Goal: Information Seeking & Learning: Learn about a topic

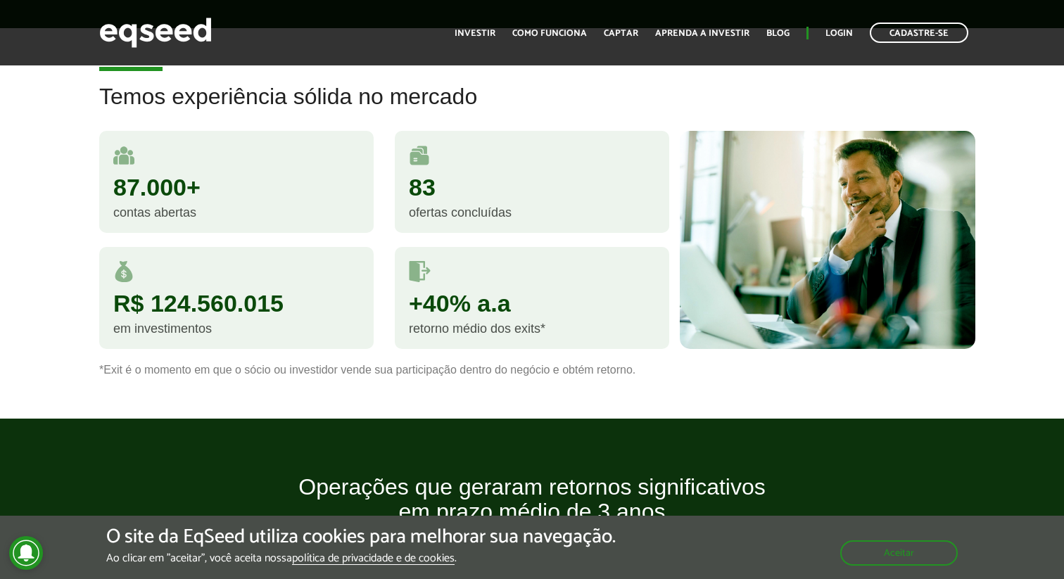
scroll to position [850, 0]
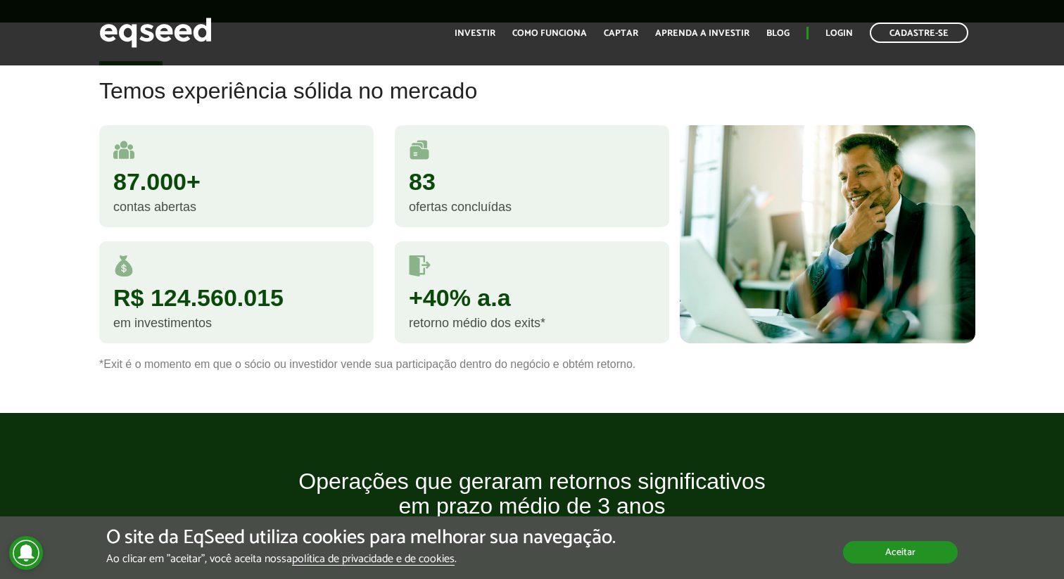
click at [892, 541] on button "Aceitar" at bounding box center [900, 552] width 115 height 23
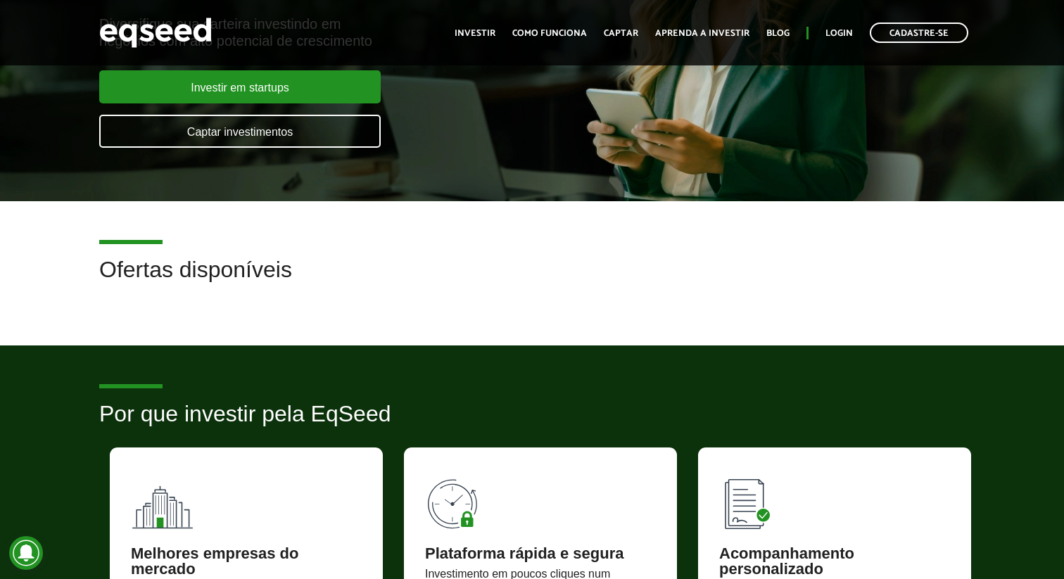
scroll to position [0, 0]
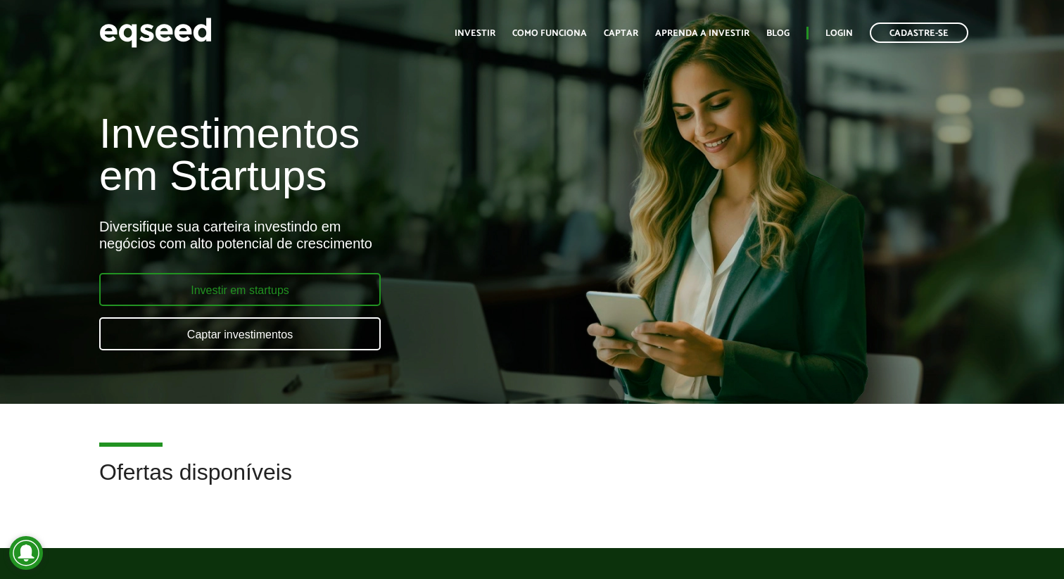
click at [196, 284] on link "Investir em startups" at bounding box center [239, 289] width 281 height 33
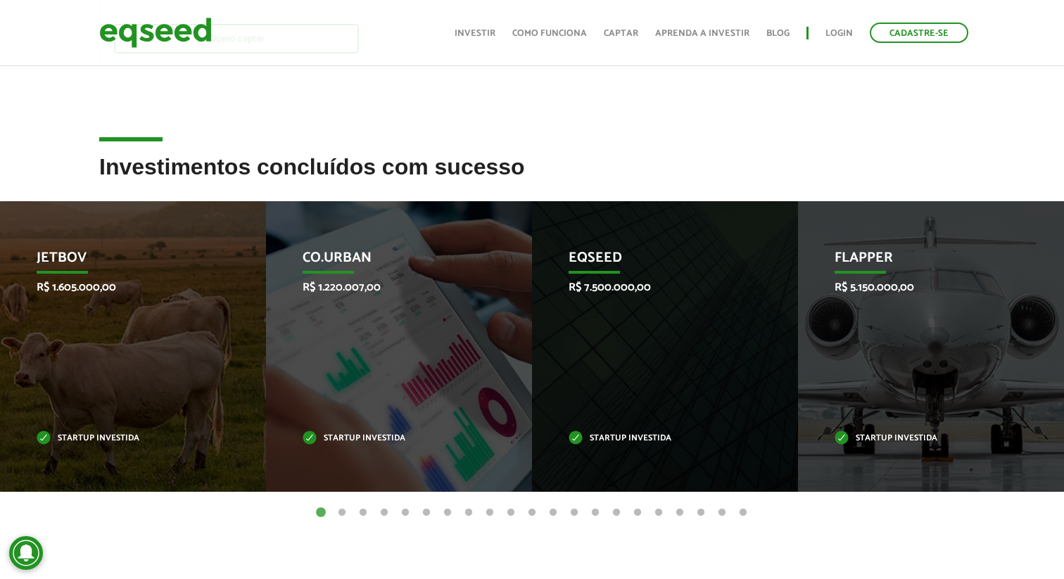
scroll to position [372, 0]
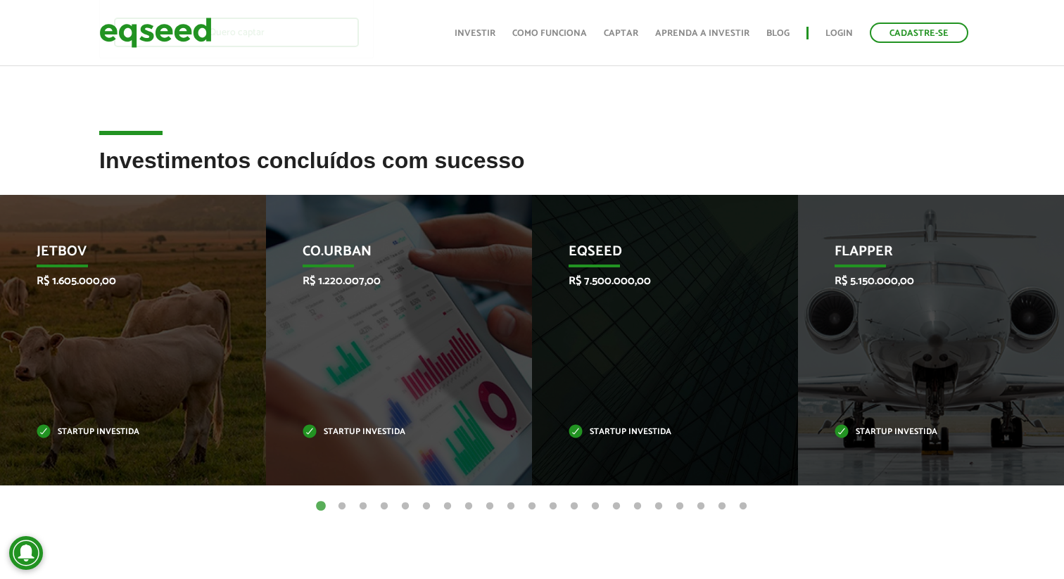
click at [343, 505] on button "2" at bounding box center [342, 507] width 14 height 14
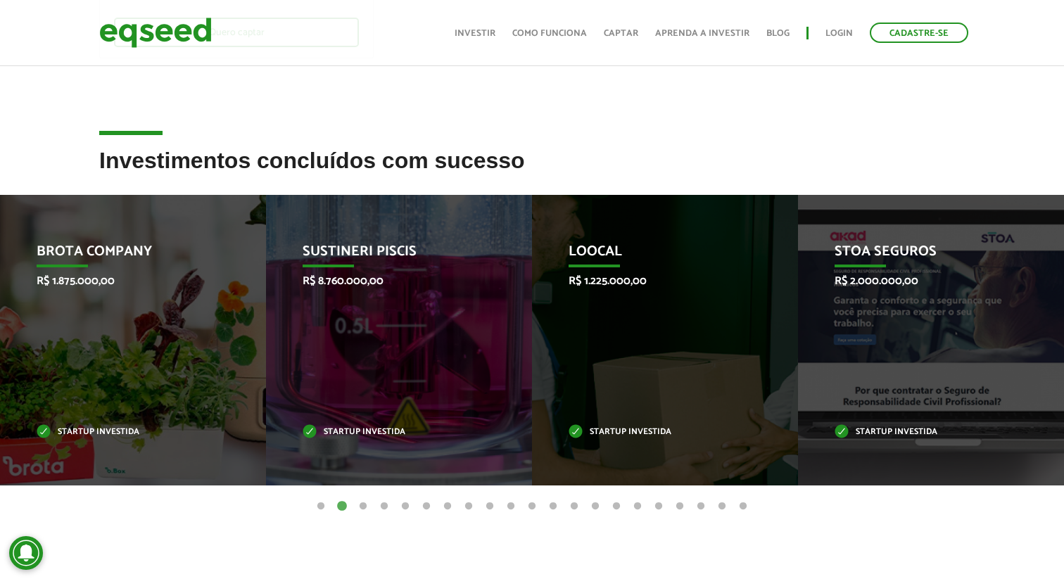
click at [412, 503] on button "5" at bounding box center [405, 507] width 14 height 14
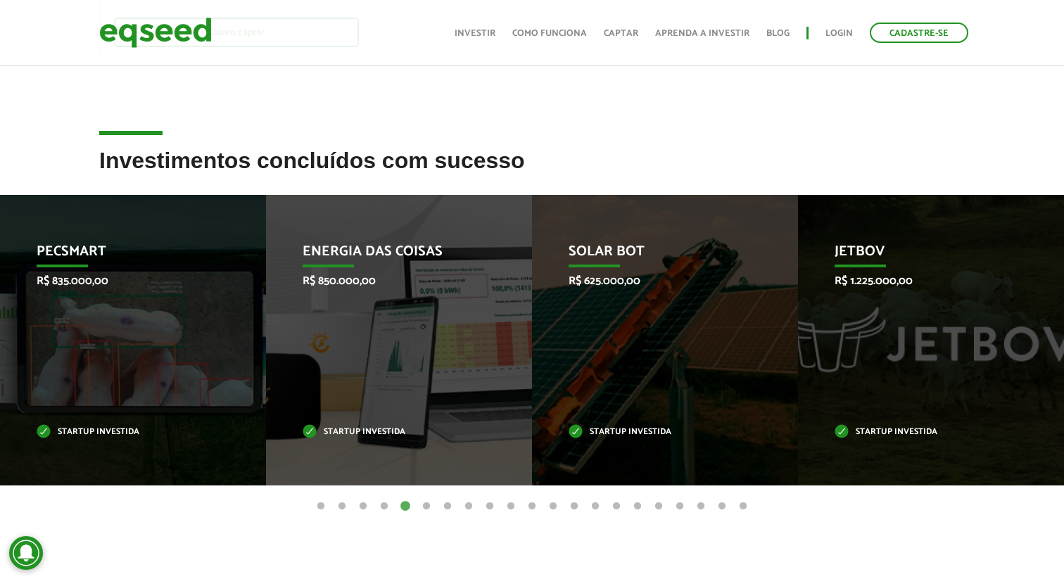
click at [437, 502] on ul "1 2 3 4 5 6 7 8 9 10 11 12 13 14 15 16 17 18 19 20 21" at bounding box center [532, 505] width 1064 height 15
click at [450, 502] on button "7" at bounding box center [447, 507] width 14 height 14
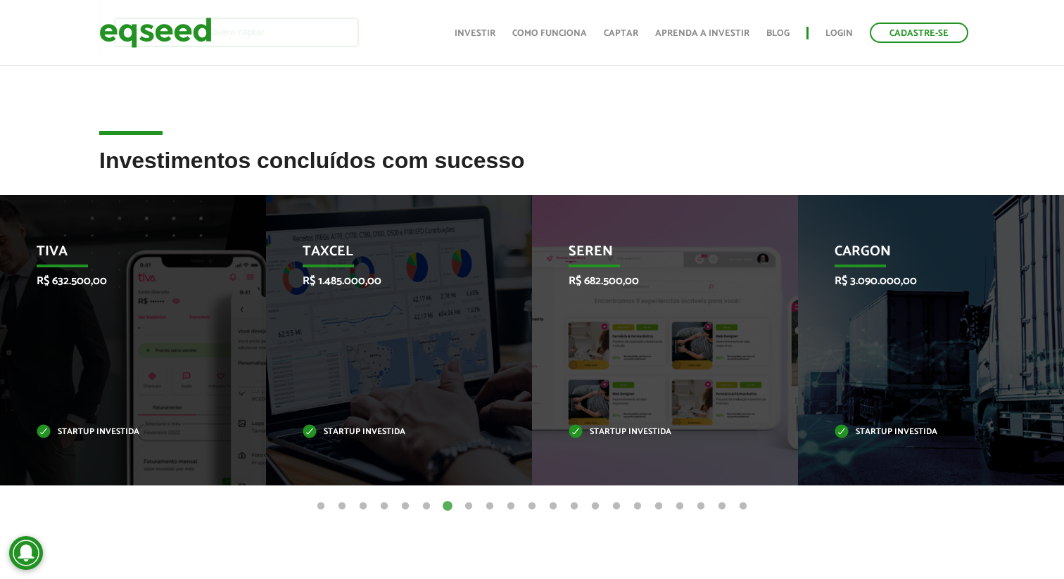
click at [486, 502] on button "9" at bounding box center [490, 507] width 14 height 14
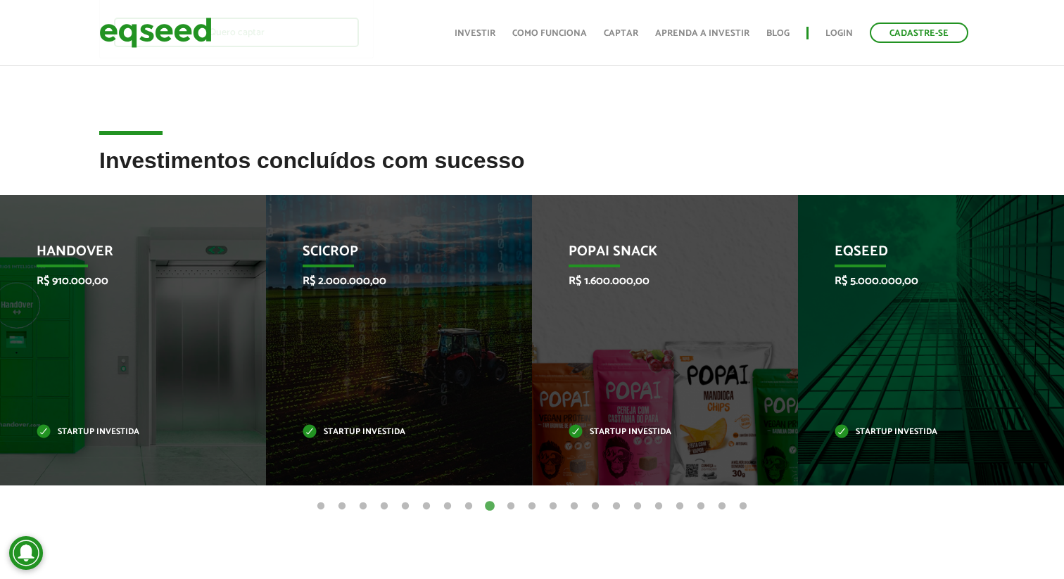
click at [511, 504] on button "10" at bounding box center [511, 507] width 14 height 14
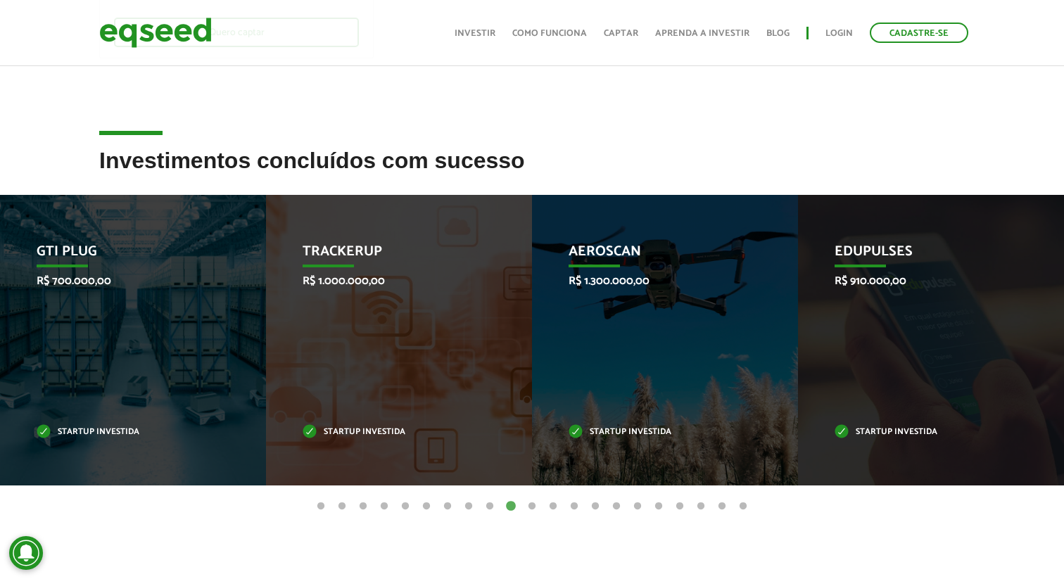
click at [535, 504] on button "11" at bounding box center [532, 507] width 14 height 14
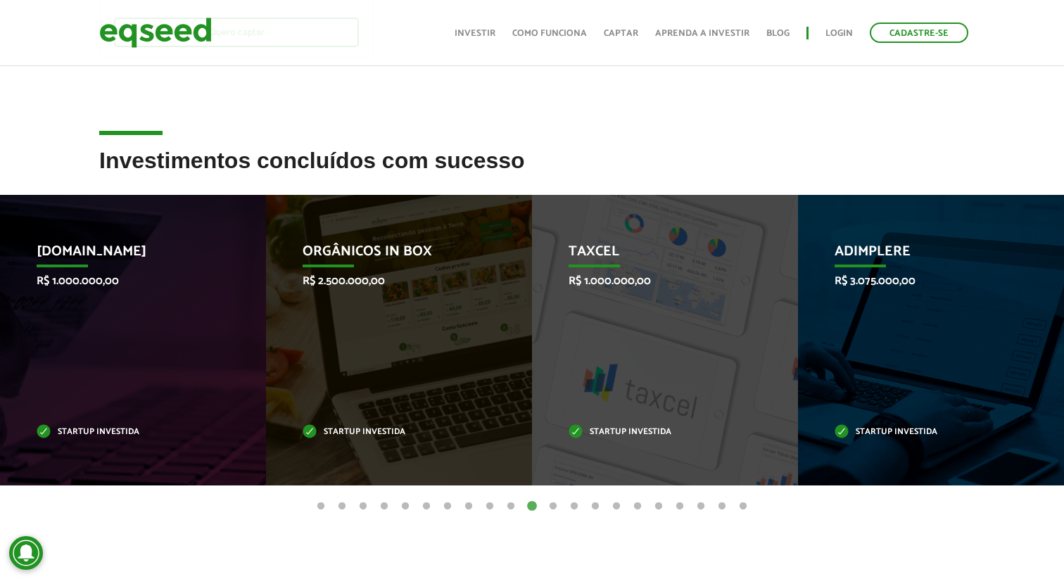
click at [552, 504] on button "12" at bounding box center [553, 507] width 14 height 14
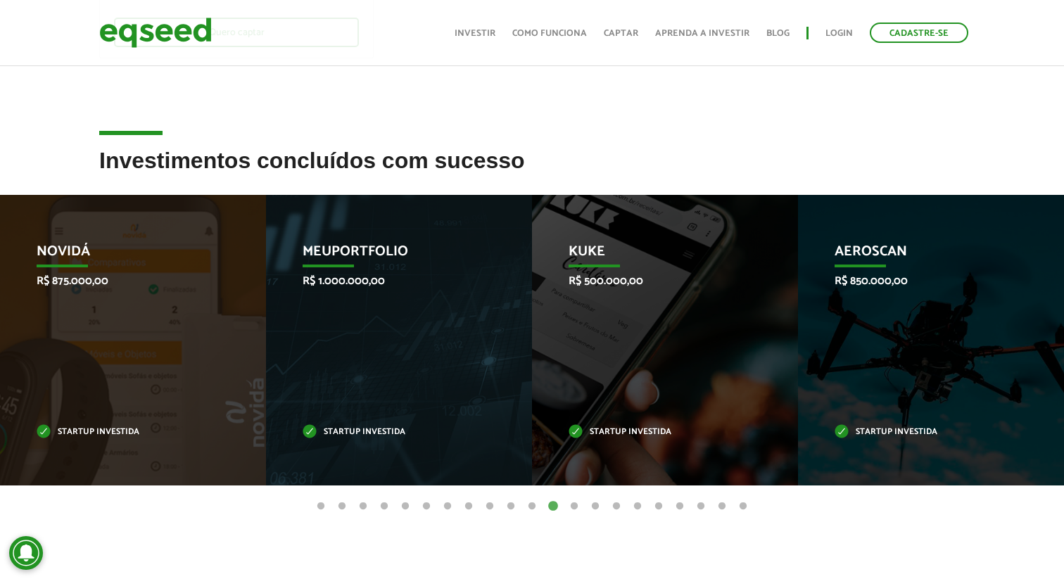
click at [578, 504] on button "13" at bounding box center [574, 507] width 14 height 14
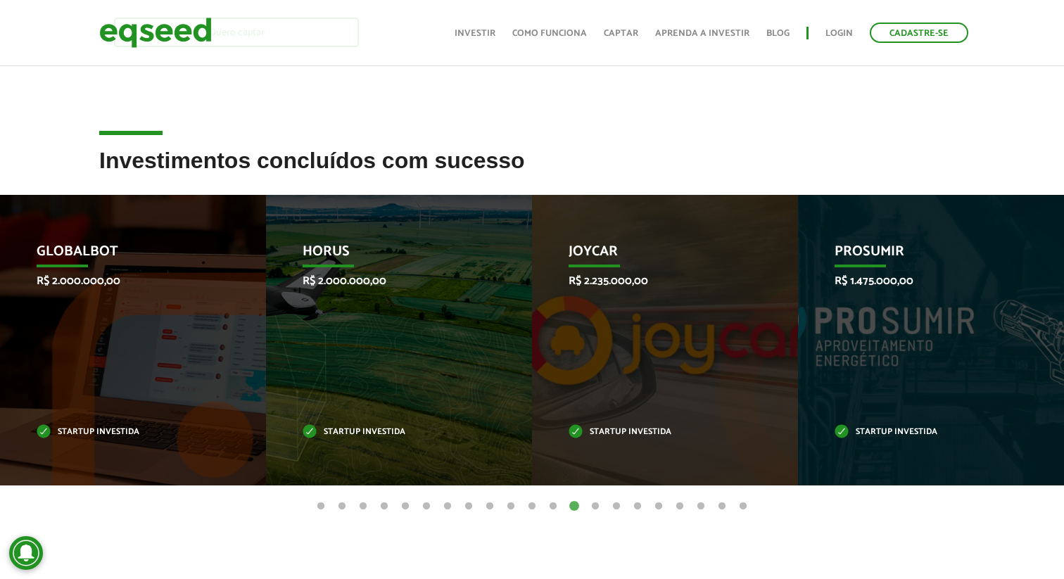
click at [595, 504] on button "14" at bounding box center [595, 507] width 14 height 14
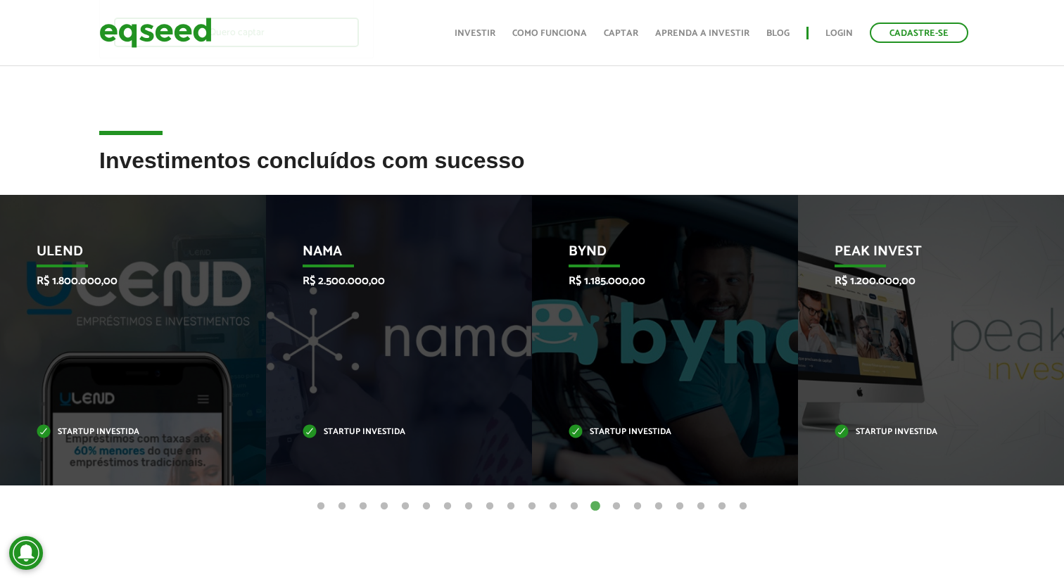
click at [618, 505] on button "15" at bounding box center [616, 507] width 14 height 14
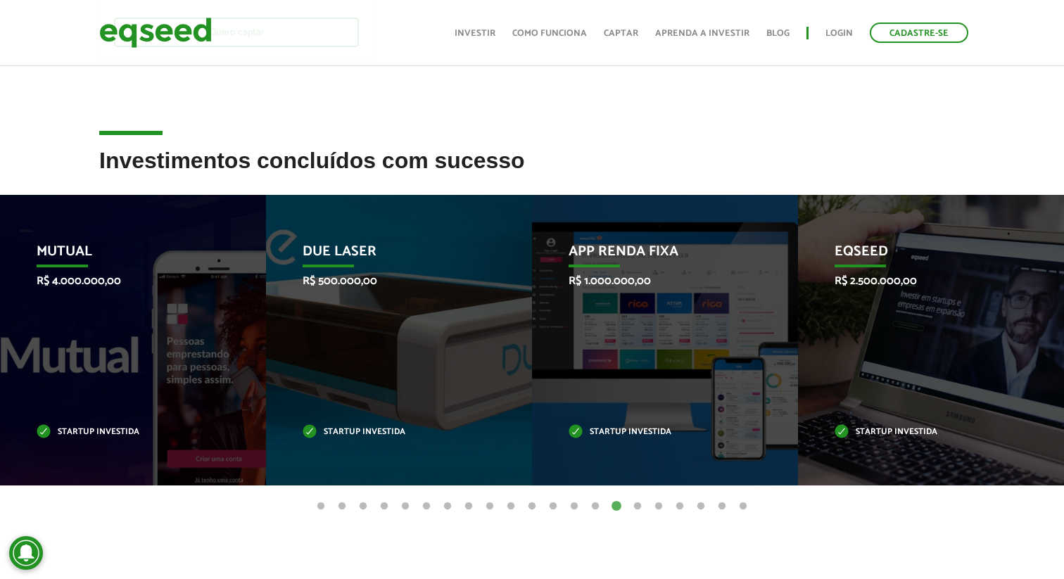
click at [640, 506] on button "16" at bounding box center [637, 507] width 14 height 14
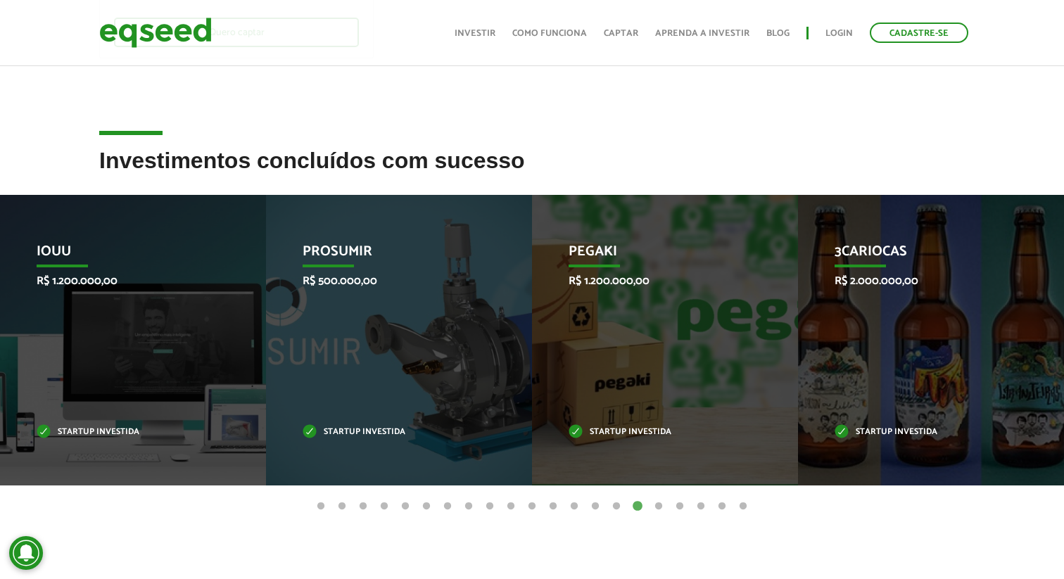
click at [656, 507] on button "17" at bounding box center [659, 507] width 14 height 14
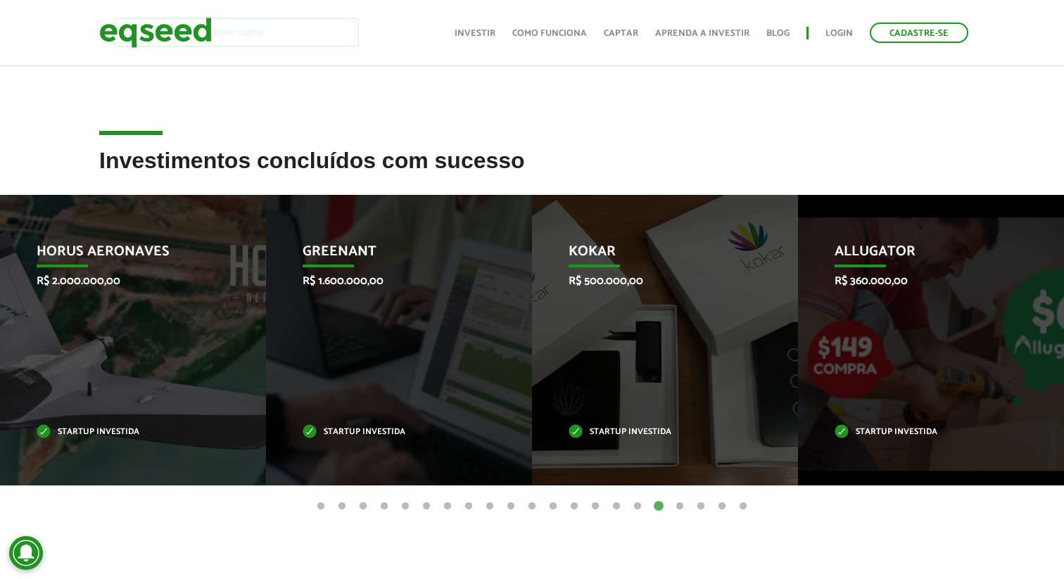
click at [678, 505] on button "18" at bounding box center [680, 507] width 14 height 14
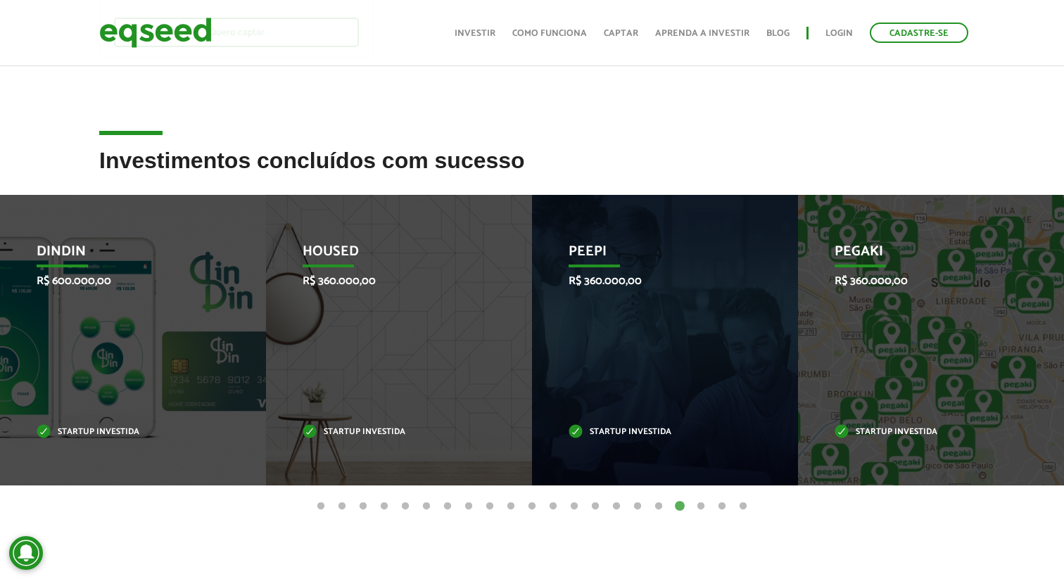
click at [704, 504] on button "19" at bounding box center [701, 507] width 14 height 14
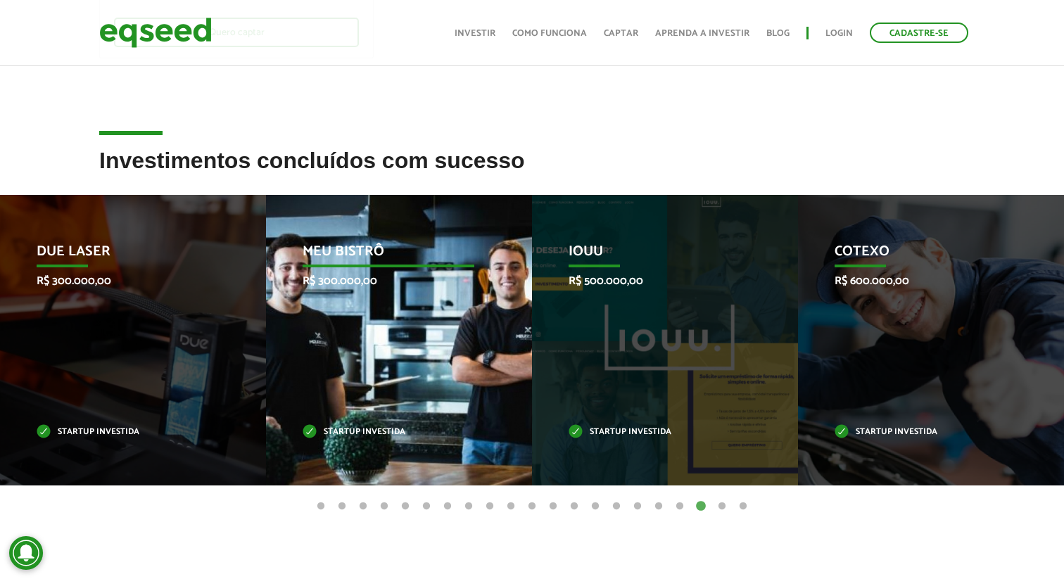
click at [396, 246] on p "Meu Bistrô" at bounding box center [389, 255] width 172 height 24
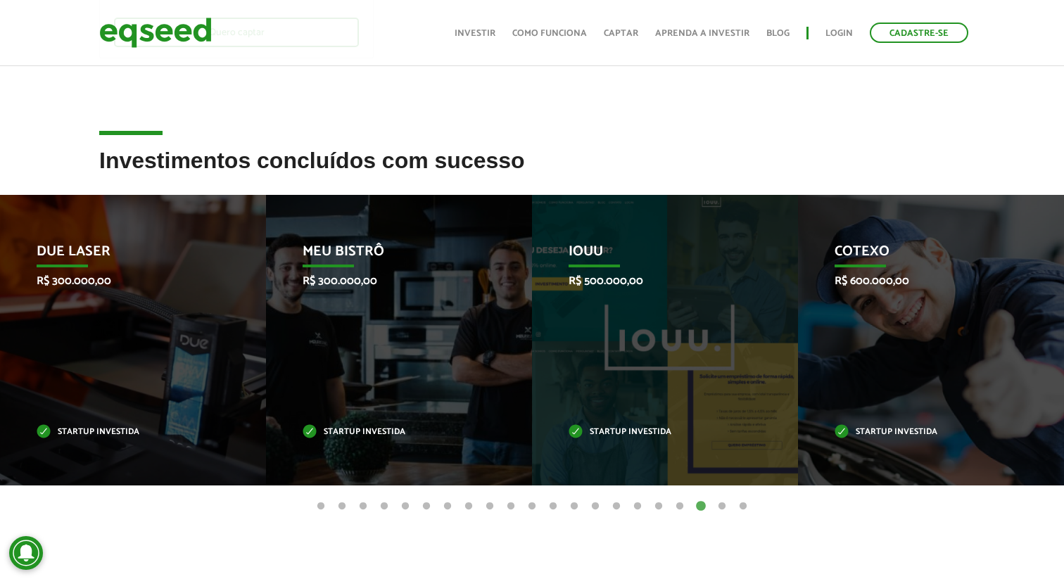
click at [718, 506] on button "20" at bounding box center [722, 507] width 14 height 14
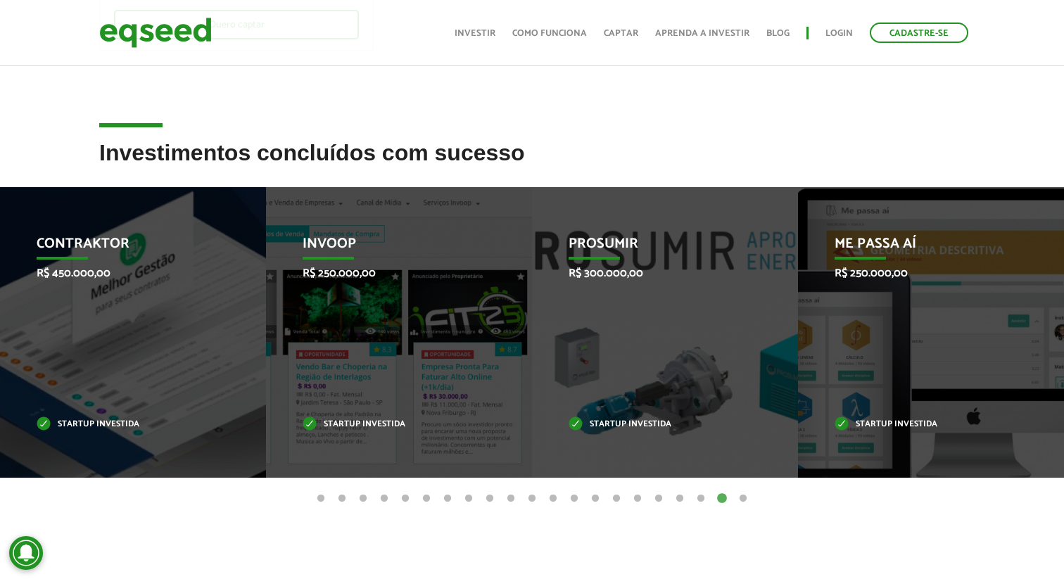
scroll to position [380, 0]
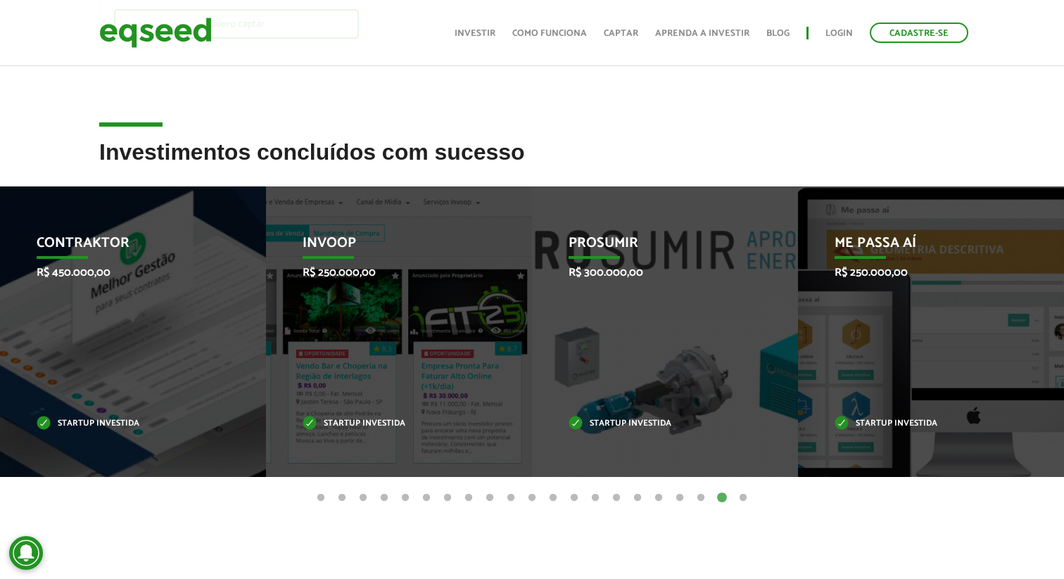
click at [742, 497] on button "21" at bounding box center [743, 498] width 14 height 14
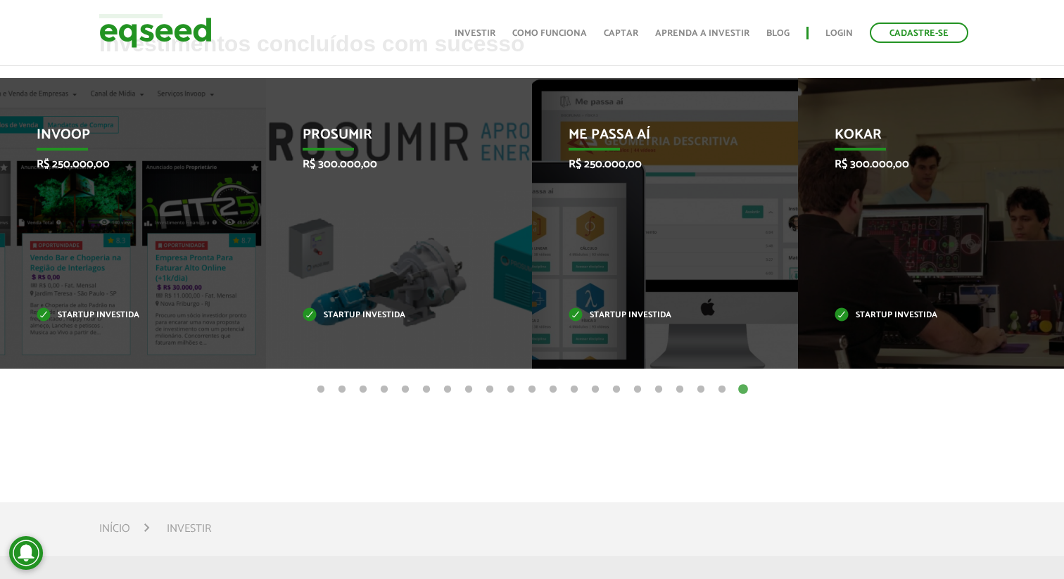
scroll to position [490, 0]
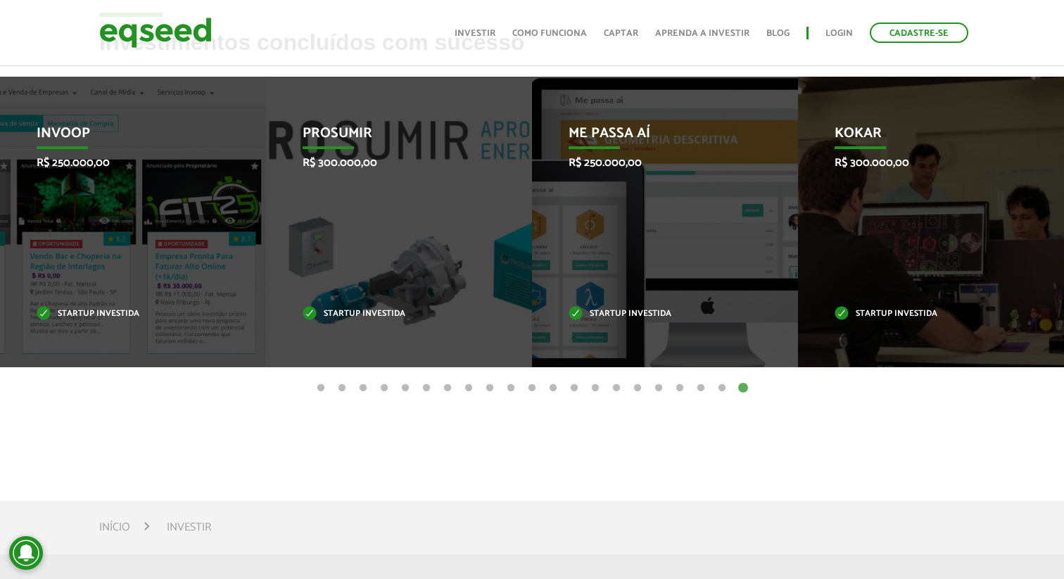
click at [326, 388] on button "1" at bounding box center [321, 388] width 14 height 14
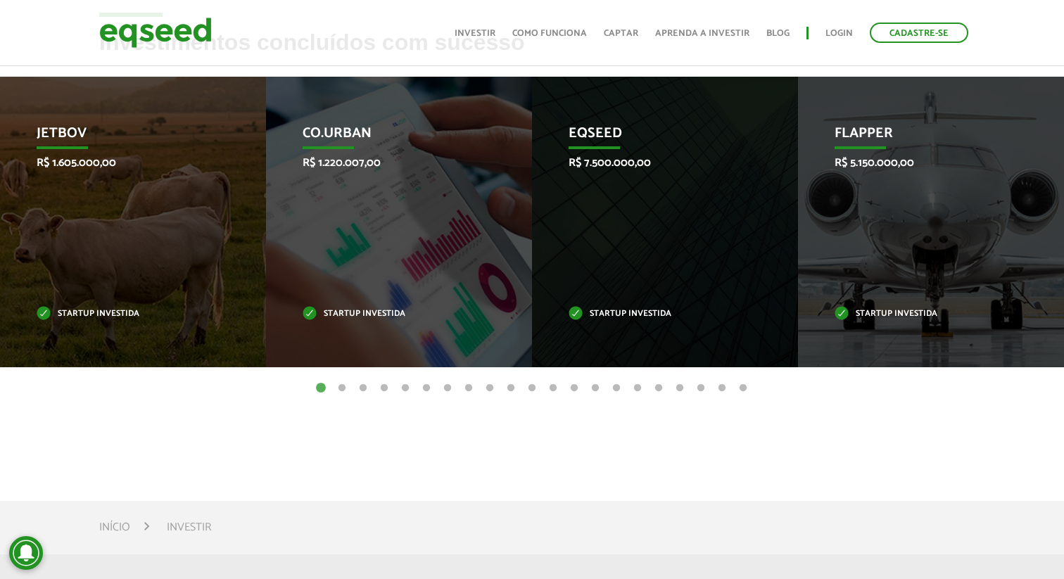
click at [346, 386] on button "2" at bounding box center [342, 388] width 14 height 14
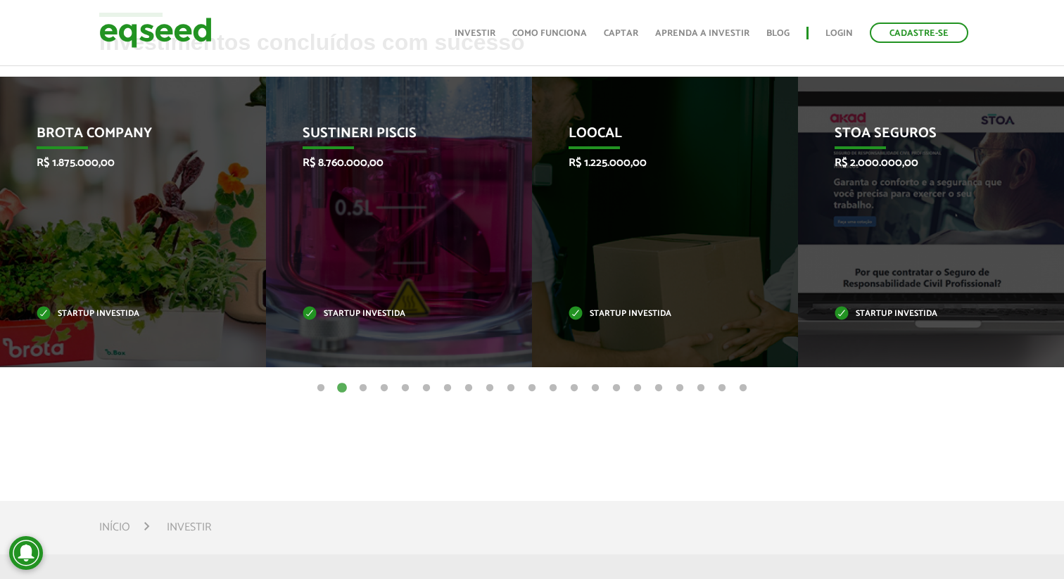
click at [362, 386] on button "3" at bounding box center [363, 388] width 14 height 14
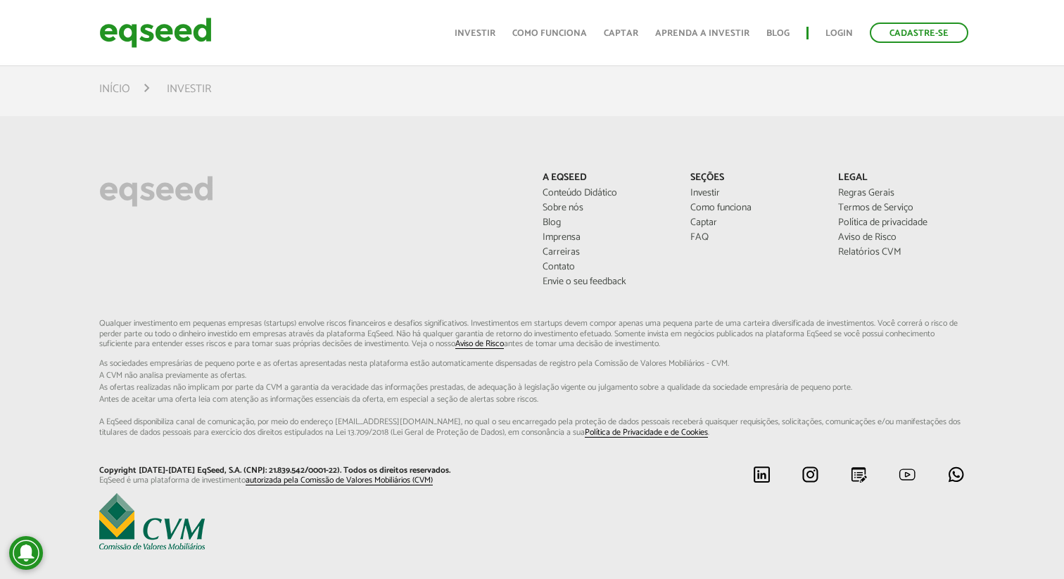
scroll to position [924, 0]
